Goal: Check status: Check status

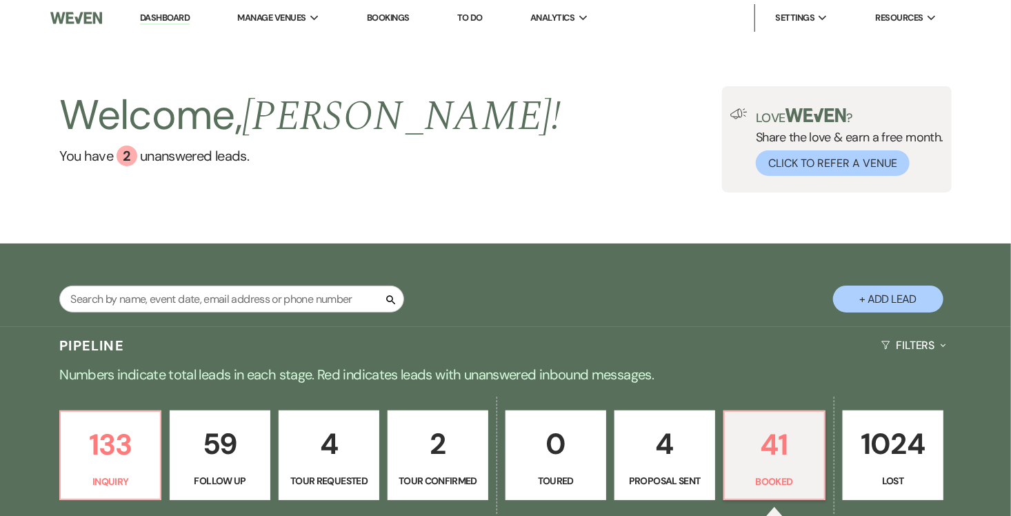
click at [393, 21] on link "Bookings" at bounding box center [388, 18] width 43 height 12
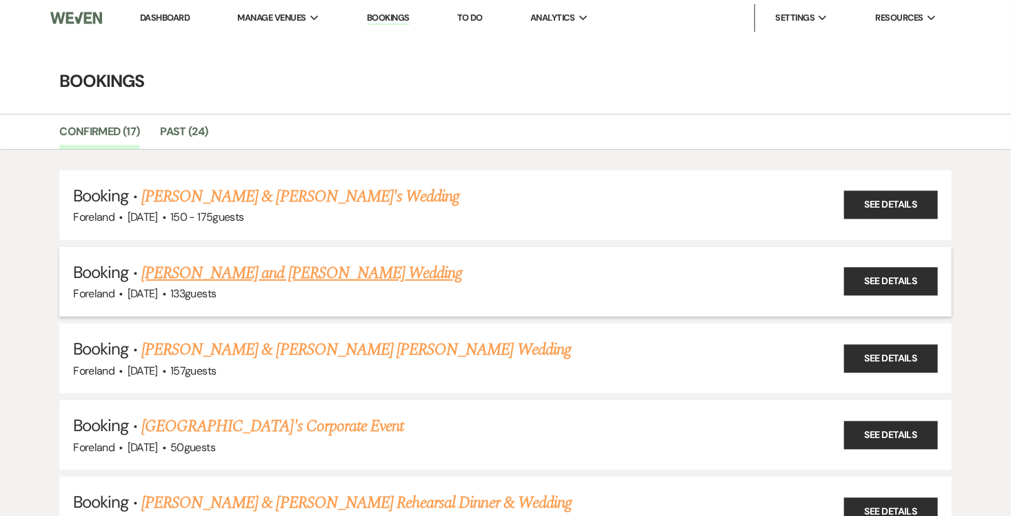
click at [243, 268] on link "[PERSON_NAME] and [PERSON_NAME] Wedding" at bounding box center [301, 273] width 321 height 25
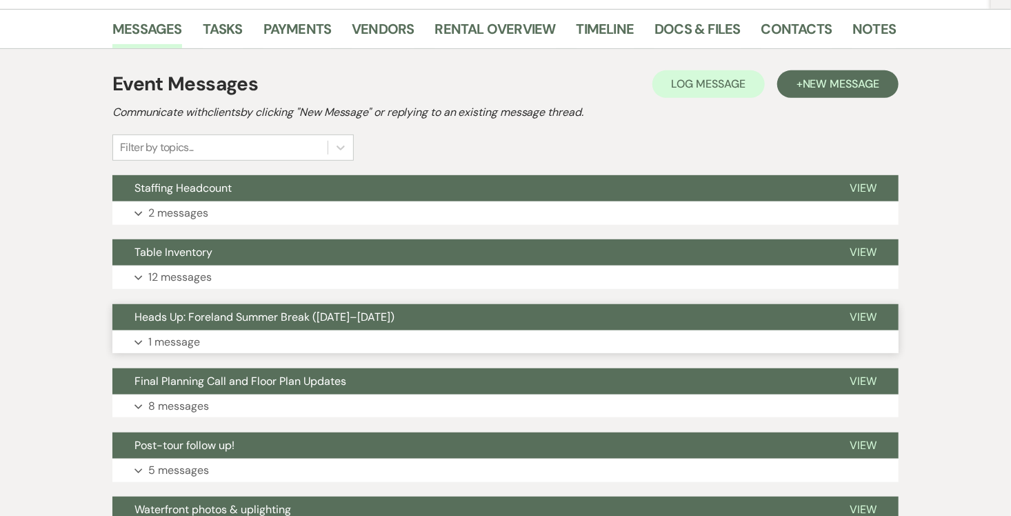
scroll to position [276, 0]
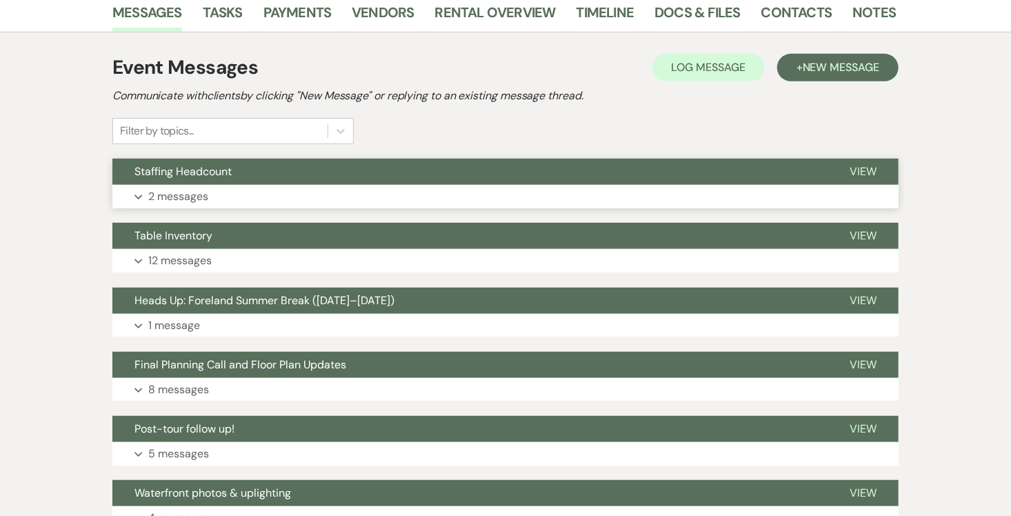
click at [141, 196] on icon "Expand" at bounding box center [139, 198] width 8 height 6
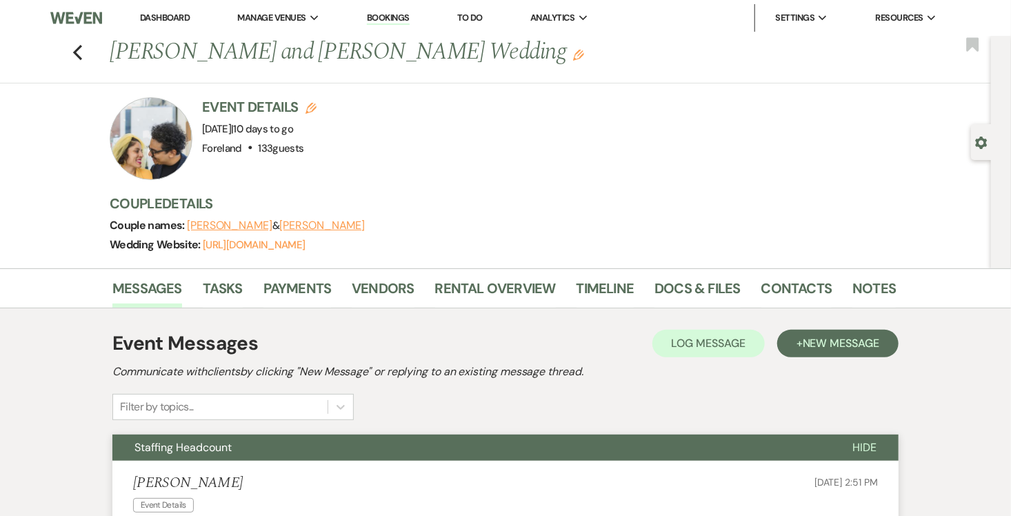
scroll to position [0, 0]
click at [697, 287] on link "Docs & Files" at bounding box center [698, 292] width 86 height 30
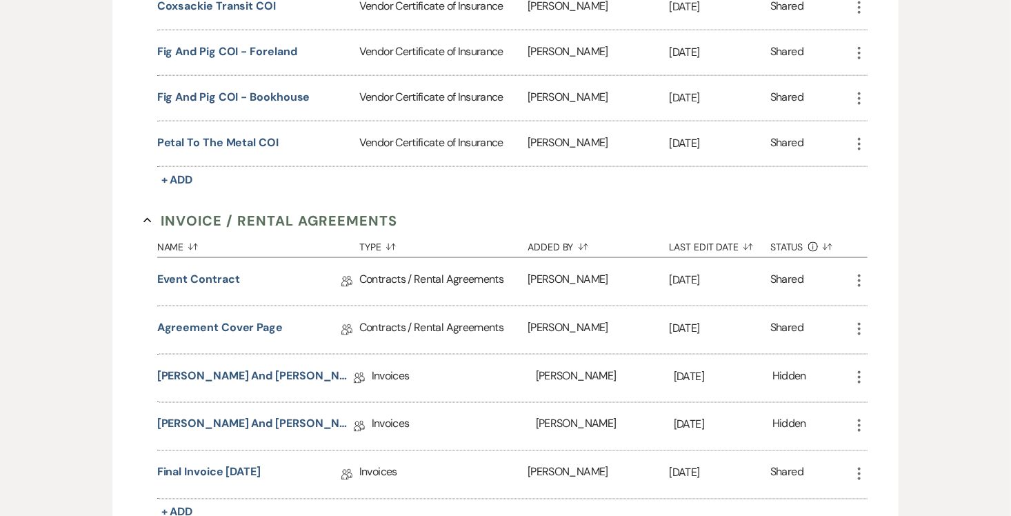
scroll to position [897, 0]
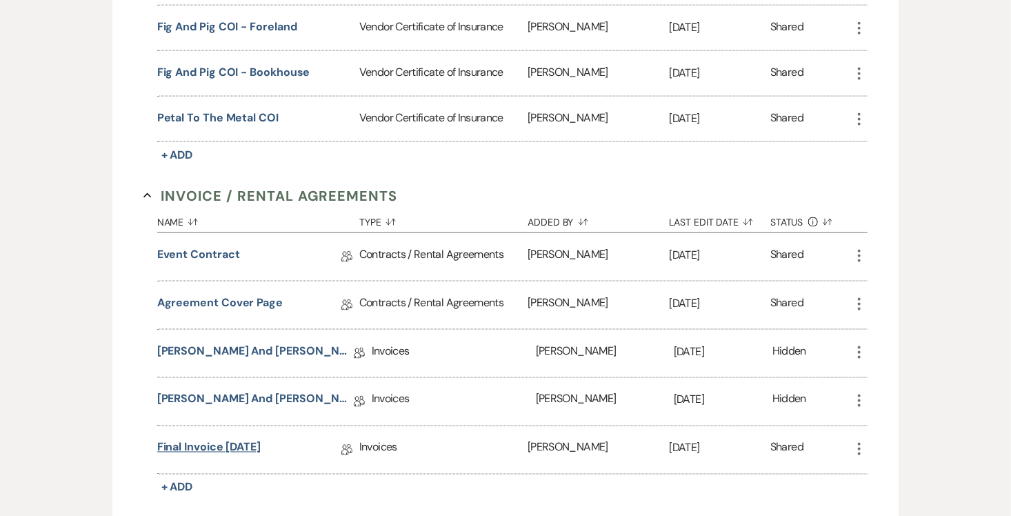
click at [199, 439] on link "Final Invoice [DATE]" at bounding box center [208, 449] width 103 height 21
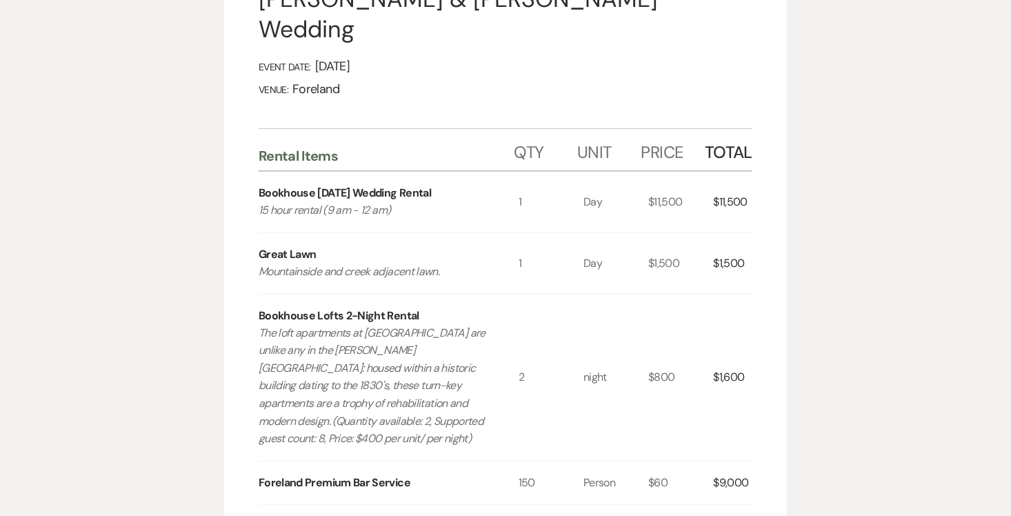
scroll to position [243, 0]
